Goal: Task Accomplishment & Management: Use online tool/utility

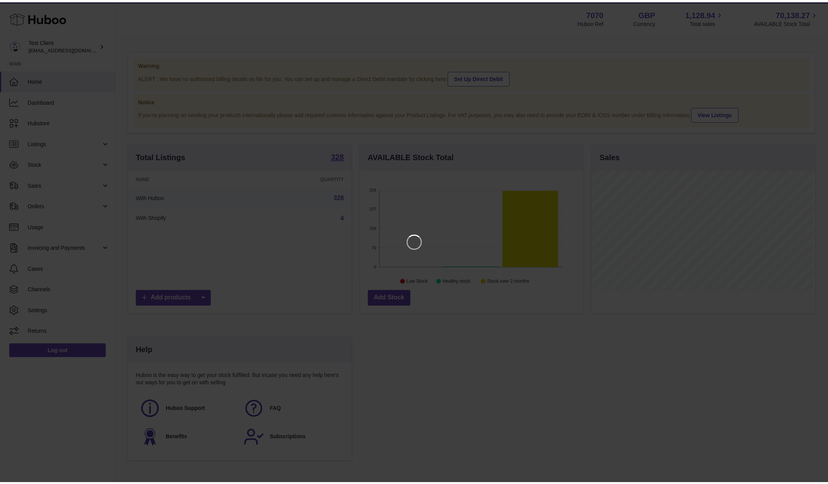
scroll to position [121, 225]
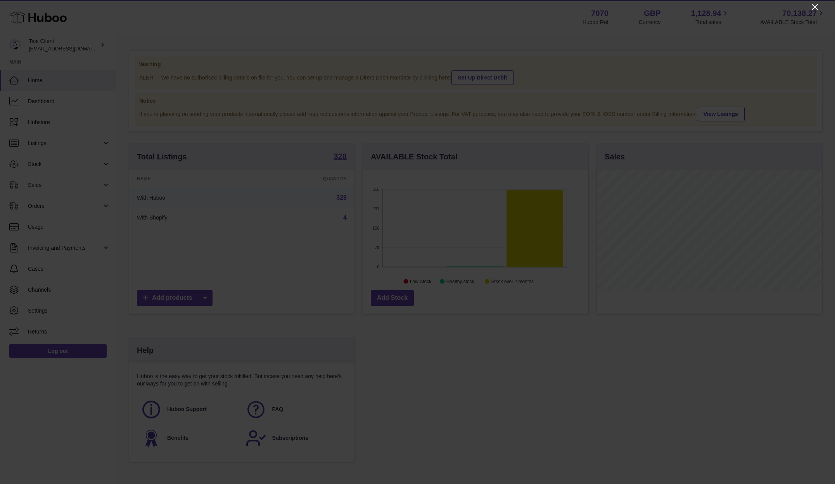
click at [815, 5] on icon "Close" at bounding box center [814, 6] width 9 height 9
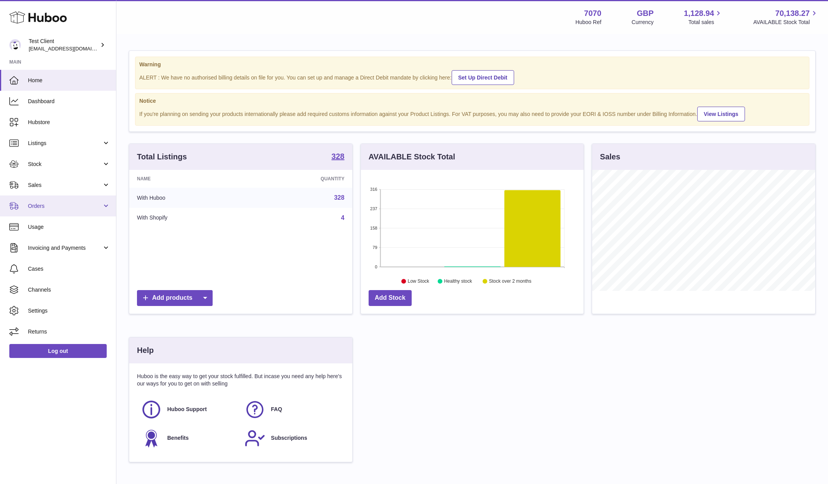
click at [34, 204] on span "Orders" at bounding box center [65, 206] width 74 height 7
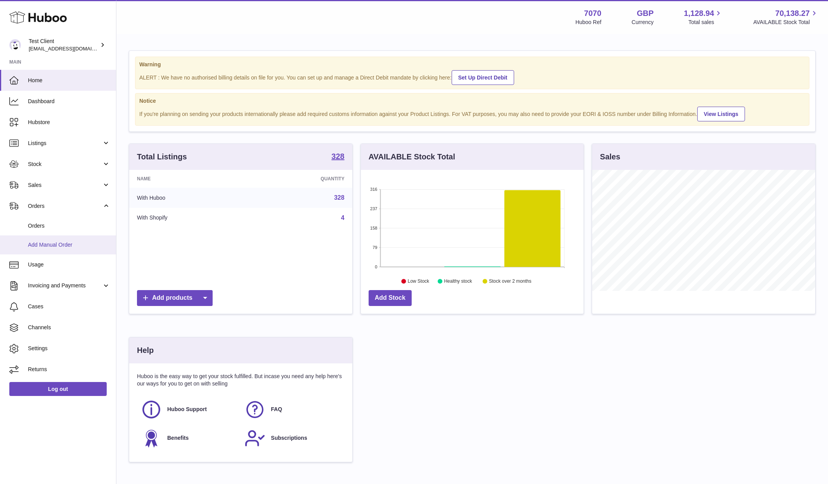
click at [35, 244] on span "Add Manual Order" at bounding box center [69, 244] width 82 height 7
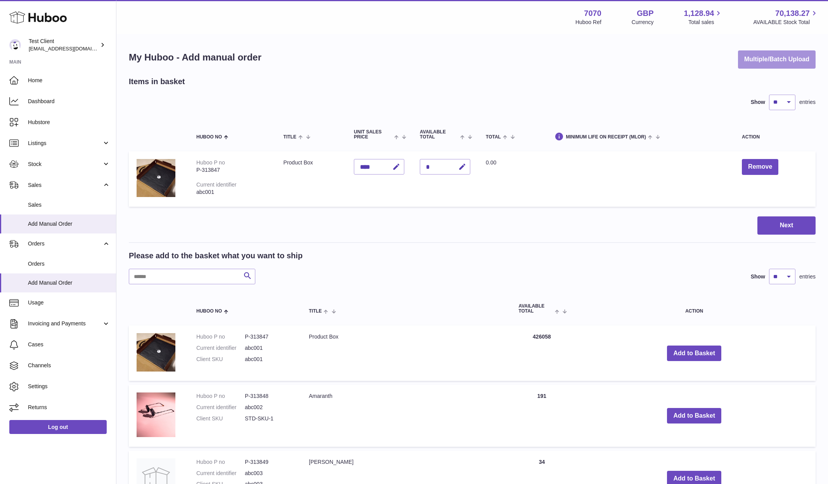
click at [775, 55] on button "Multiple/Batch Upload" at bounding box center [777, 59] width 78 height 18
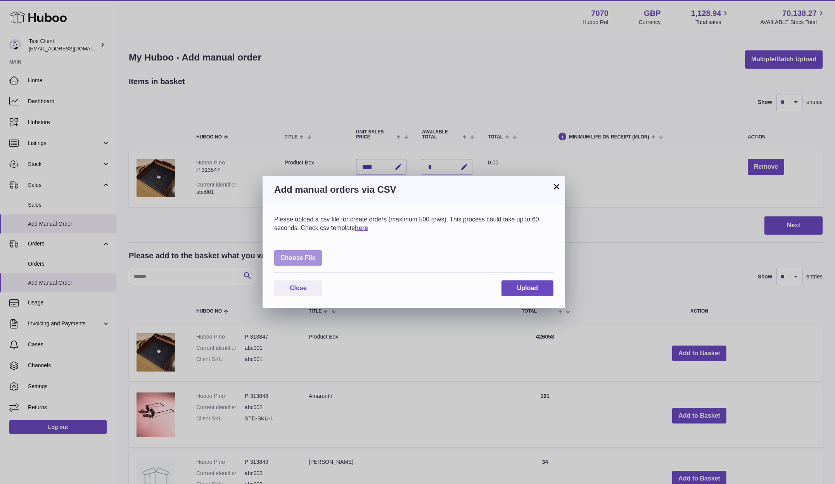
click at [297, 259] on label at bounding box center [298, 258] width 48 height 16
click at [316, 254] on input "file" at bounding box center [316, 254] width 0 height 0
type input "**********"
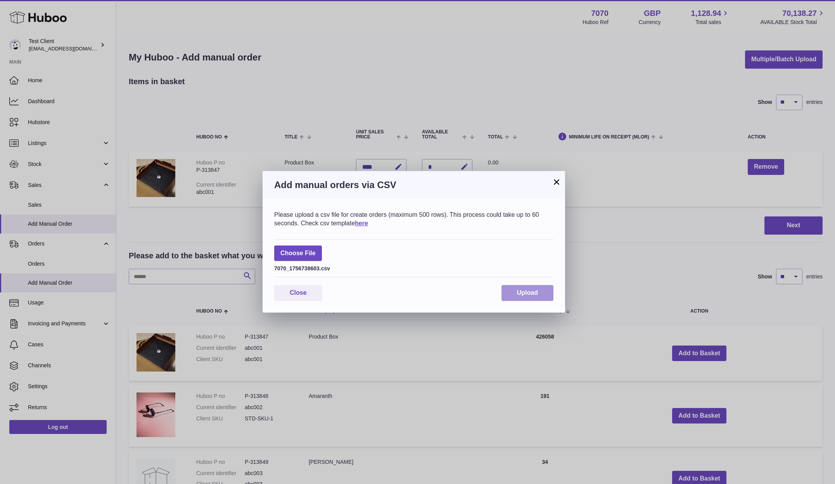
click at [530, 289] on span "Upload" at bounding box center [527, 292] width 21 height 7
